Goal: Task Accomplishment & Management: Manage account settings

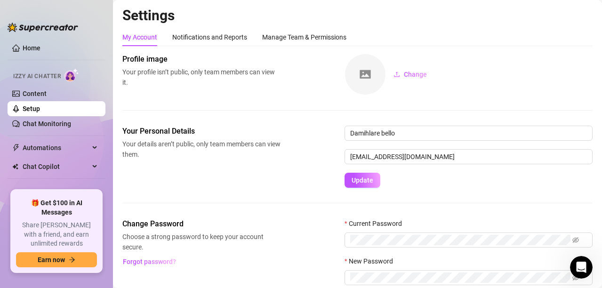
click at [40, 105] on link "Setup" at bounding box center [31, 109] width 17 height 8
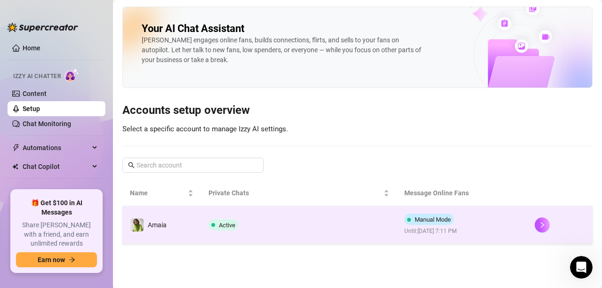
click at [501, 226] on td "Manual Mode Until: [DATE] 7:11 PM" at bounding box center [462, 225] width 131 height 38
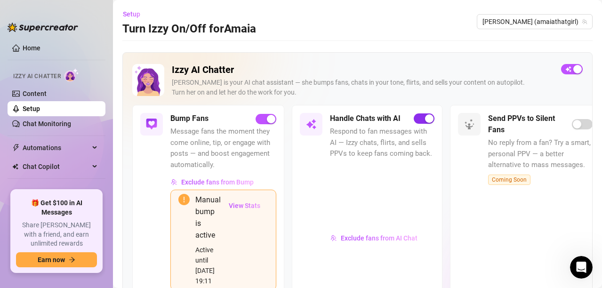
click at [431, 120] on div "button" at bounding box center [429, 118] width 8 height 8
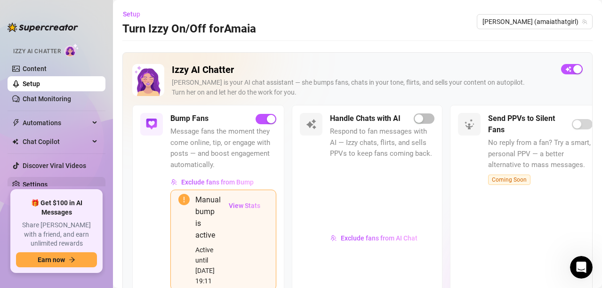
click at [36, 181] on link "Settings" at bounding box center [35, 185] width 25 height 8
